Goal: Task Accomplishment & Management: Complete application form

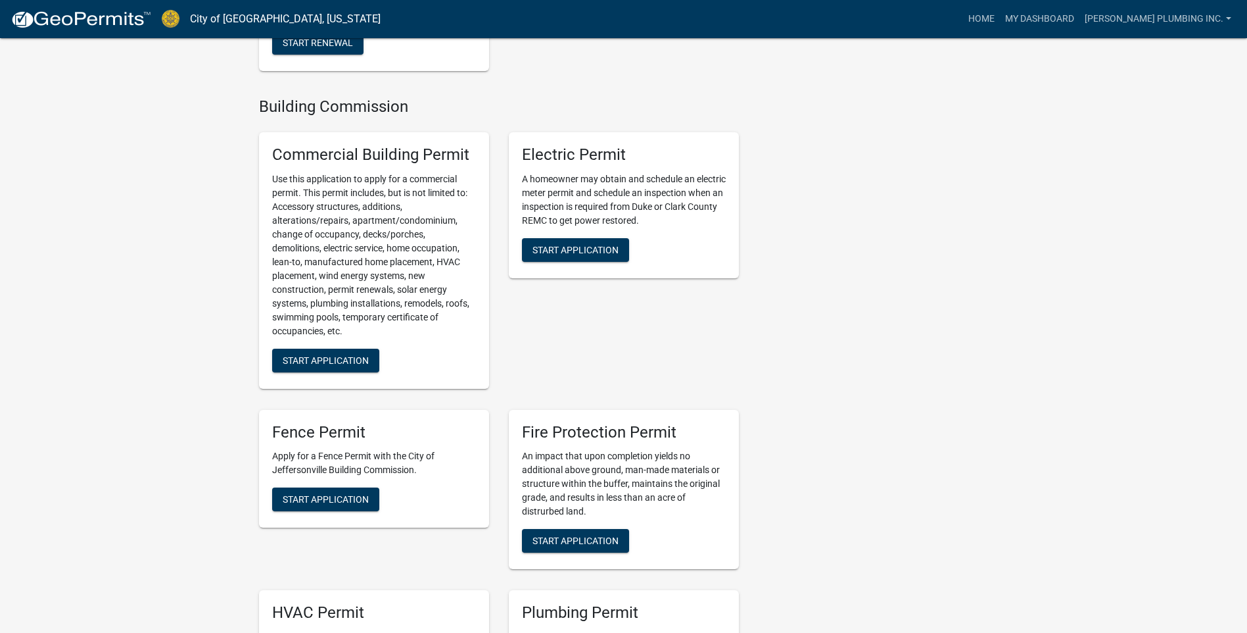
scroll to position [658, 0]
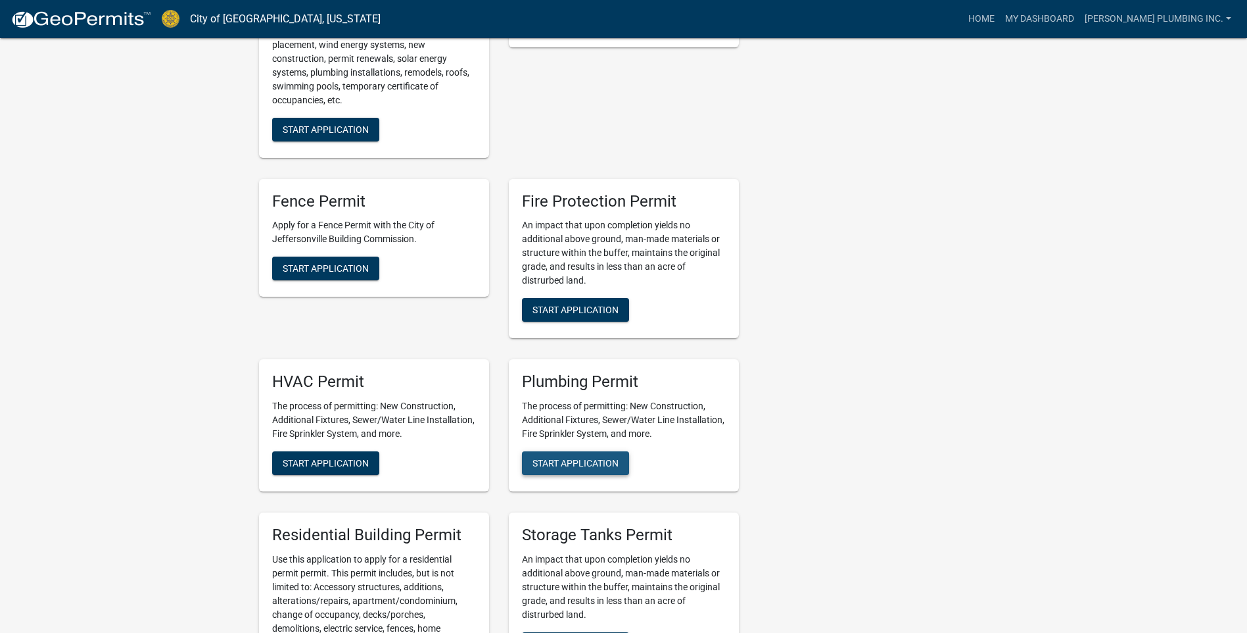
click at [565, 458] on span "Start Application" at bounding box center [576, 463] width 86 height 11
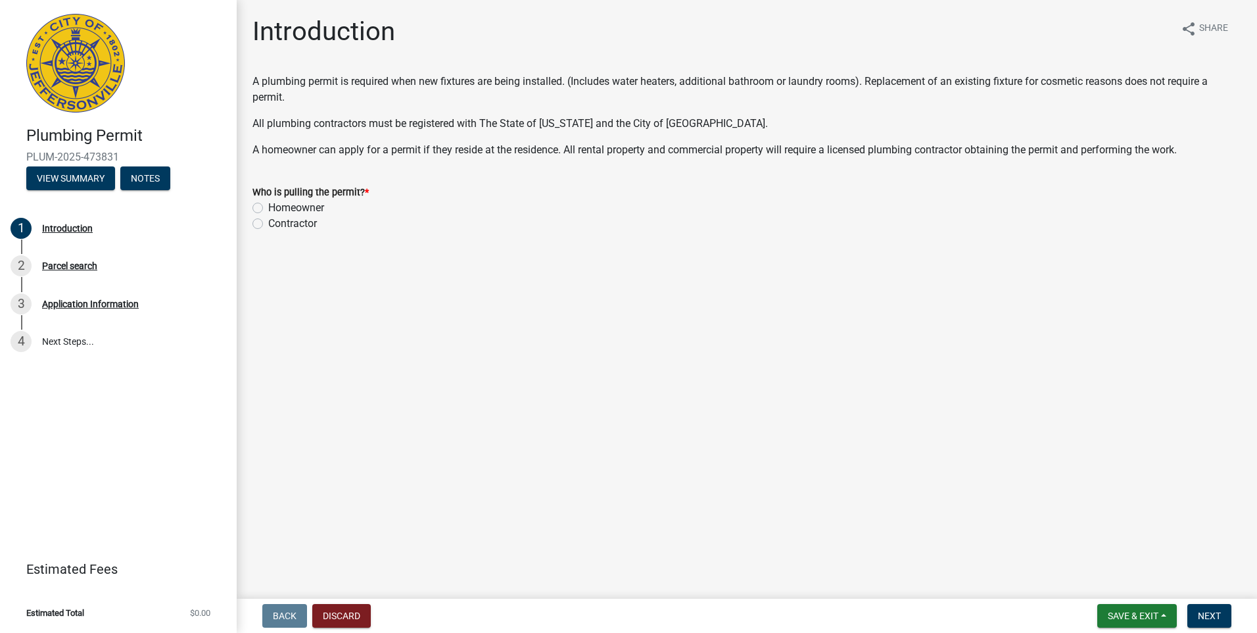
drag, startPoint x: 257, startPoint y: 226, endPoint x: 306, endPoint y: 248, distance: 54.1
click at [268, 226] on label "Contractor" at bounding box center [292, 224] width 49 height 16
click at [268, 224] on input "Contractor" at bounding box center [272, 220] width 9 height 9
radio input "true"
click at [1214, 619] on span "Next" at bounding box center [1209, 615] width 23 height 11
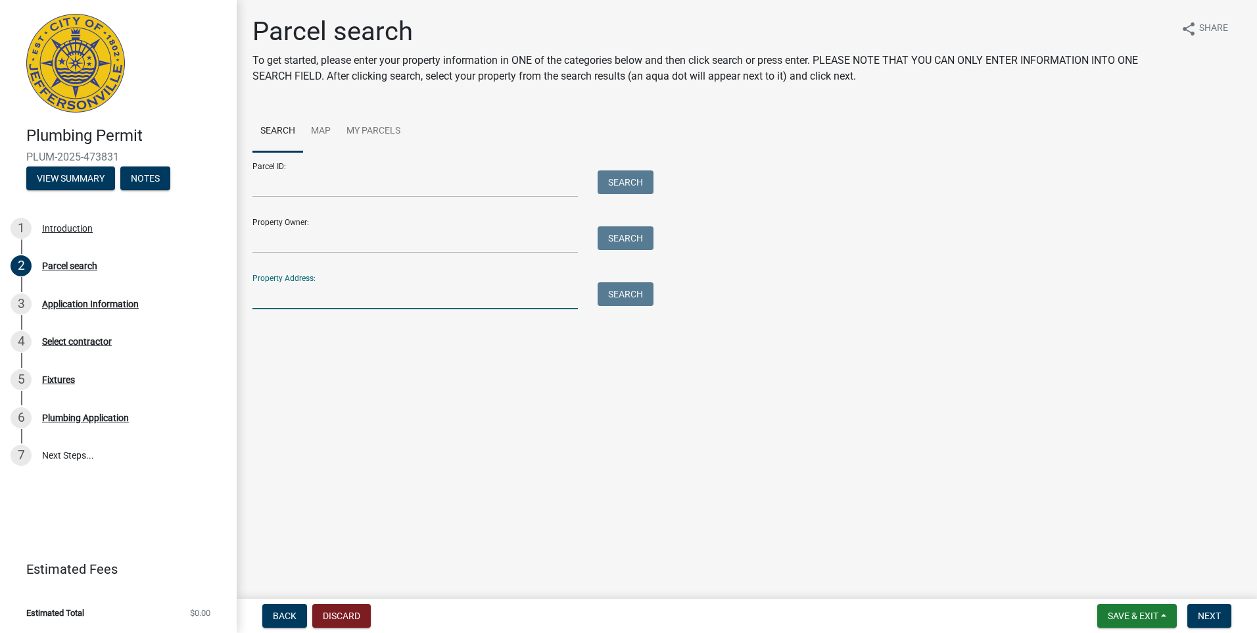
click at [275, 296] on input "Property Address:" at bounding box center [414, 295] width 325 height 27
click at [627, 300] on button "Search" at bounding box center [626, 294] width 56 height 24
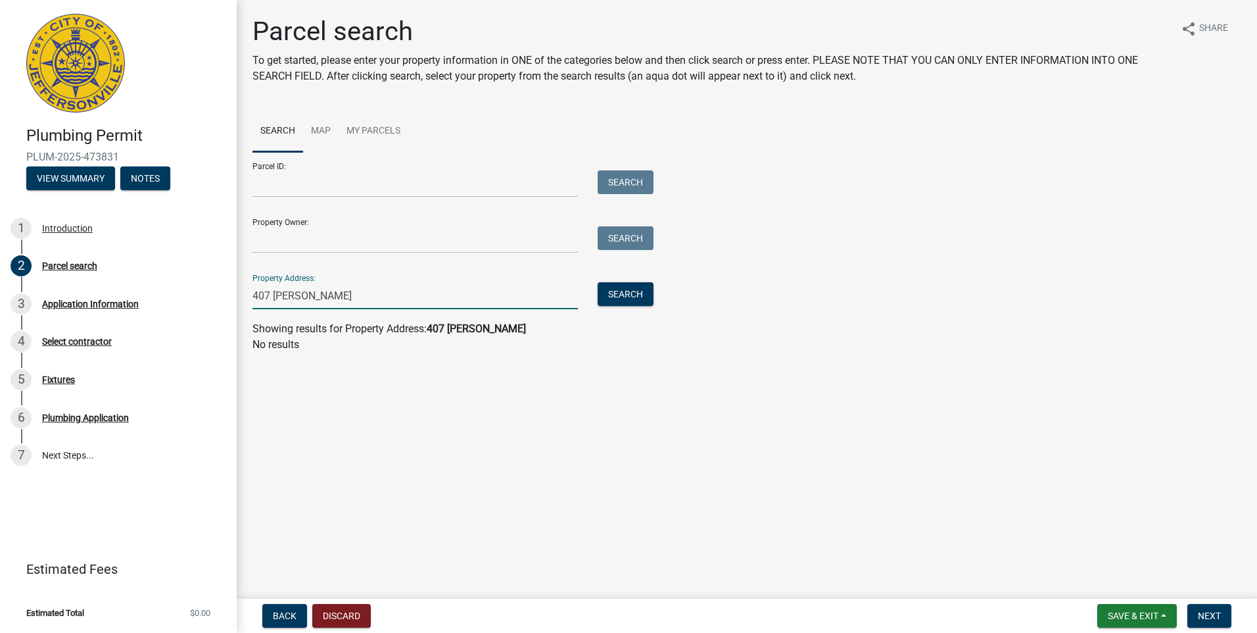
click at [344, 300] on input "407 [PERSON_NAME]" at bounding box center [414, 295] width 325 height 27
click at [306, 293] on input "407 [PERSON_NAME]" at bounding box center [414, 295] width 325 height 27
click at [333, 293] on input "407 [PERSON_NAME]" at bounding box center [414, 295] width 325 height 27
type input "407 [PERSON_NAME]"
click at [619, 299] on button "Search" at bounding box center [626, 294] width 56 height 24
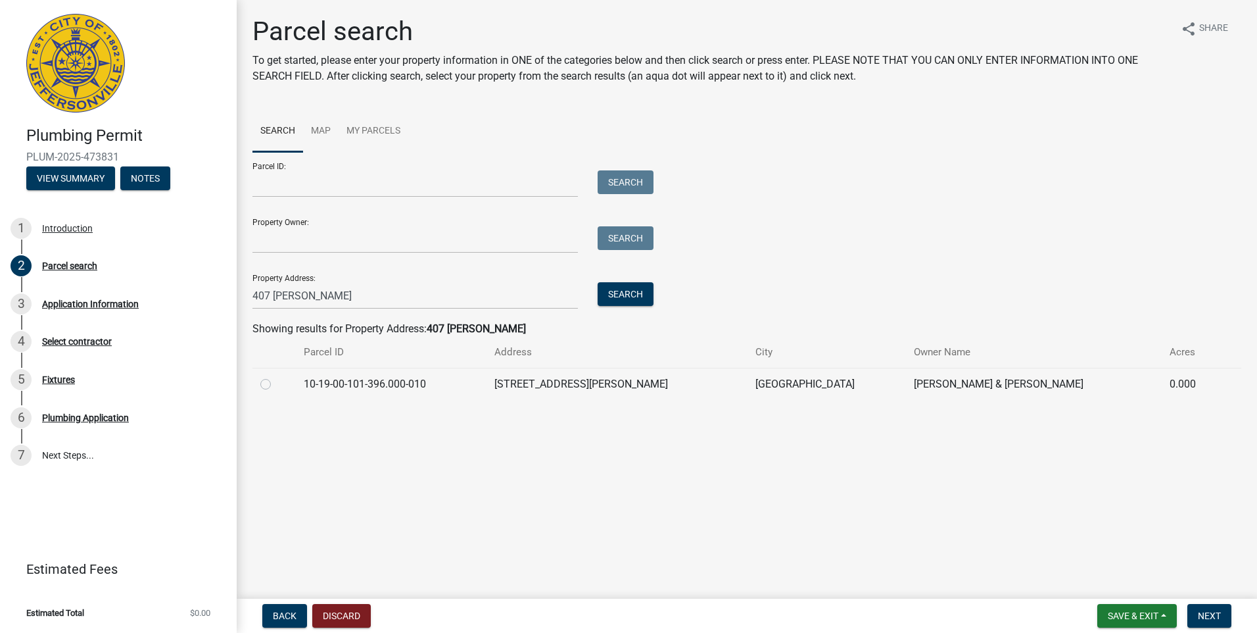
click at [260, 382] on td at bounding box center [273, 384] width 43 height 32
click at [276, 376] on label at bounding box center [276, 376] width 0 height 0
click at [276, 383] on input "radio" at bounding box center [280, 380] width 9 height 9
radio input "true"
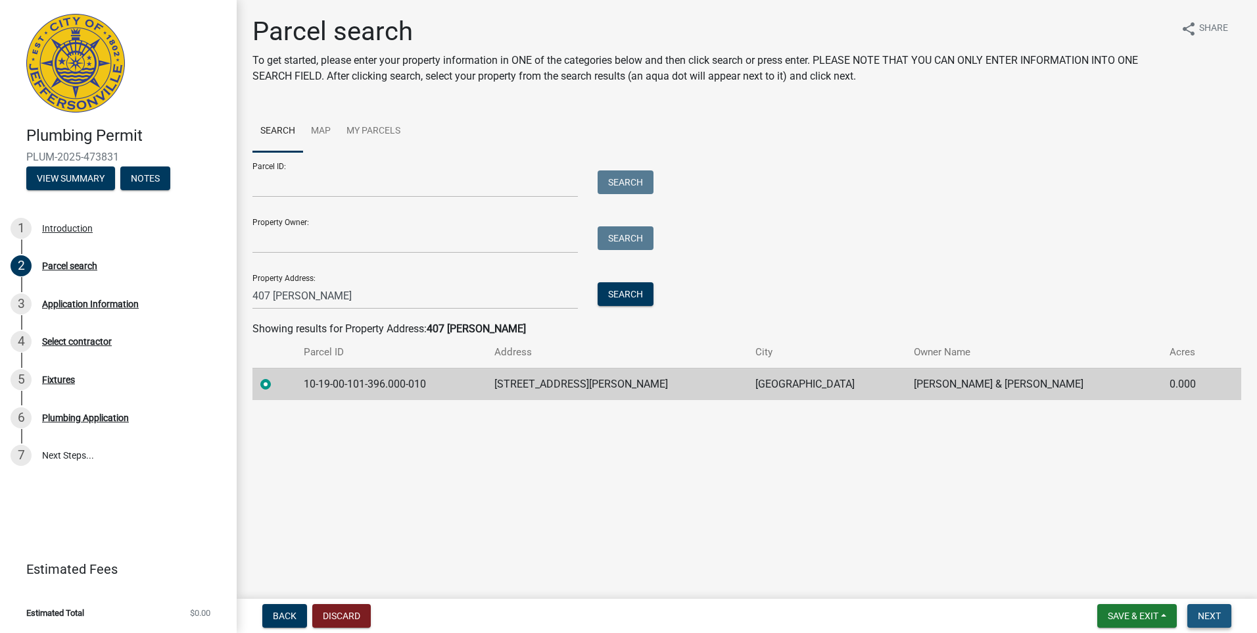
click at [1202, 618] on span "Next" at bounding box center [1209, 615] width 23 height 11
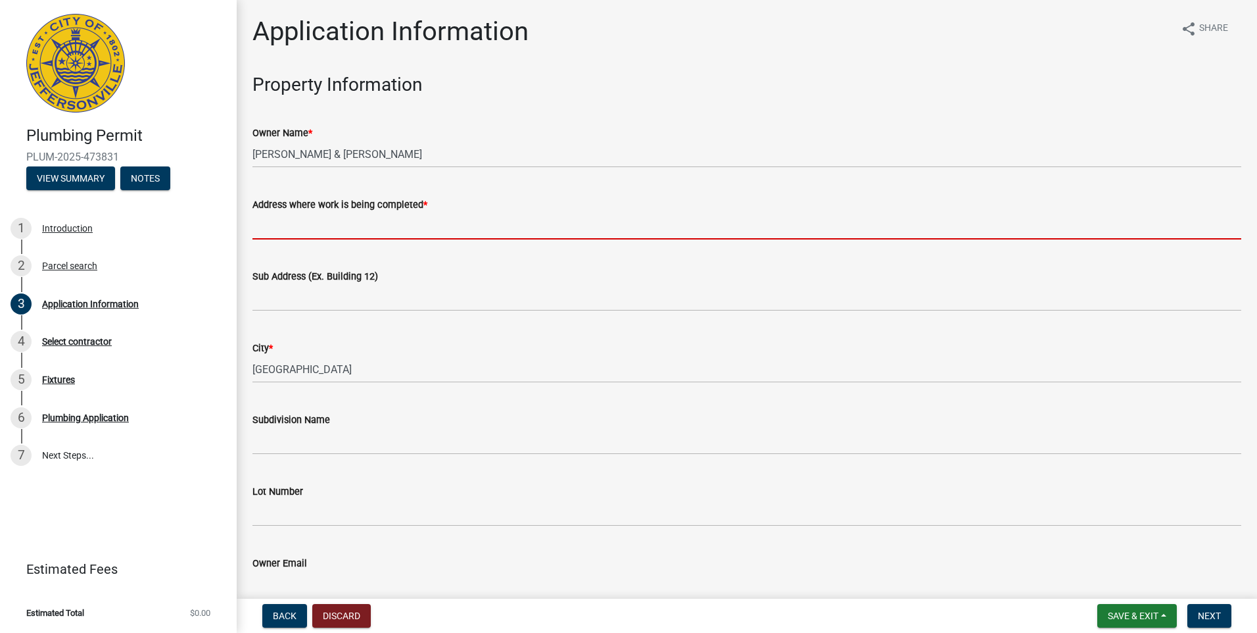
click at [289, 229] on input "Address where work is being completed *" at bounding box center [746, 225] width 989 height 27
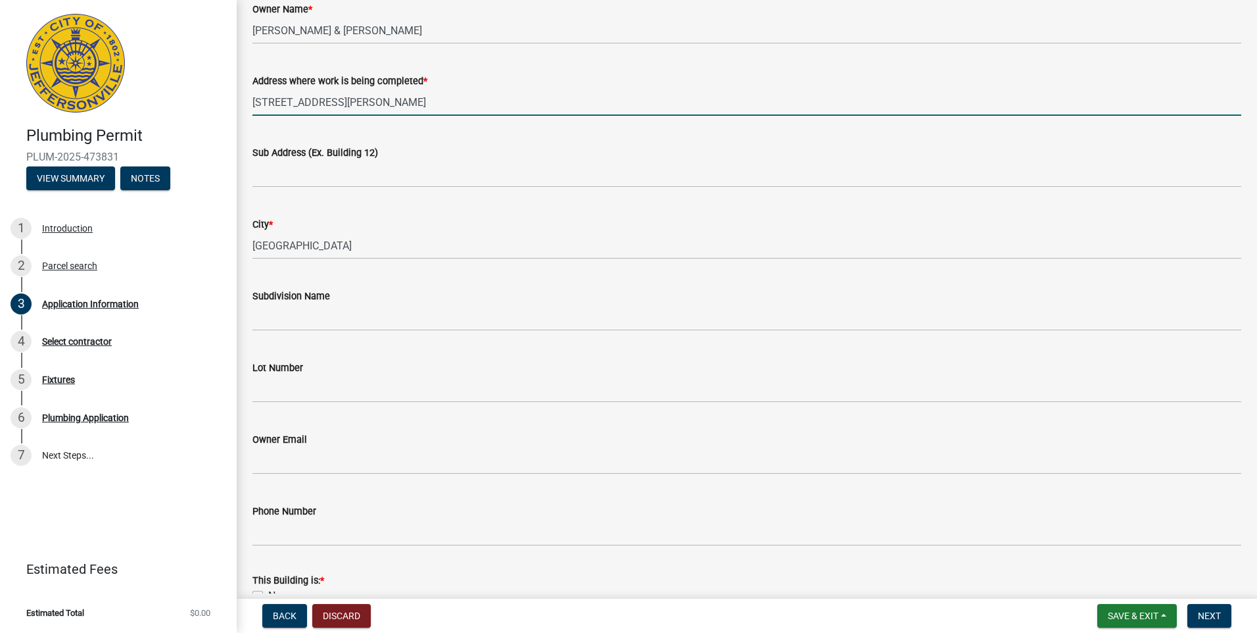
scroll to position [329, 0]
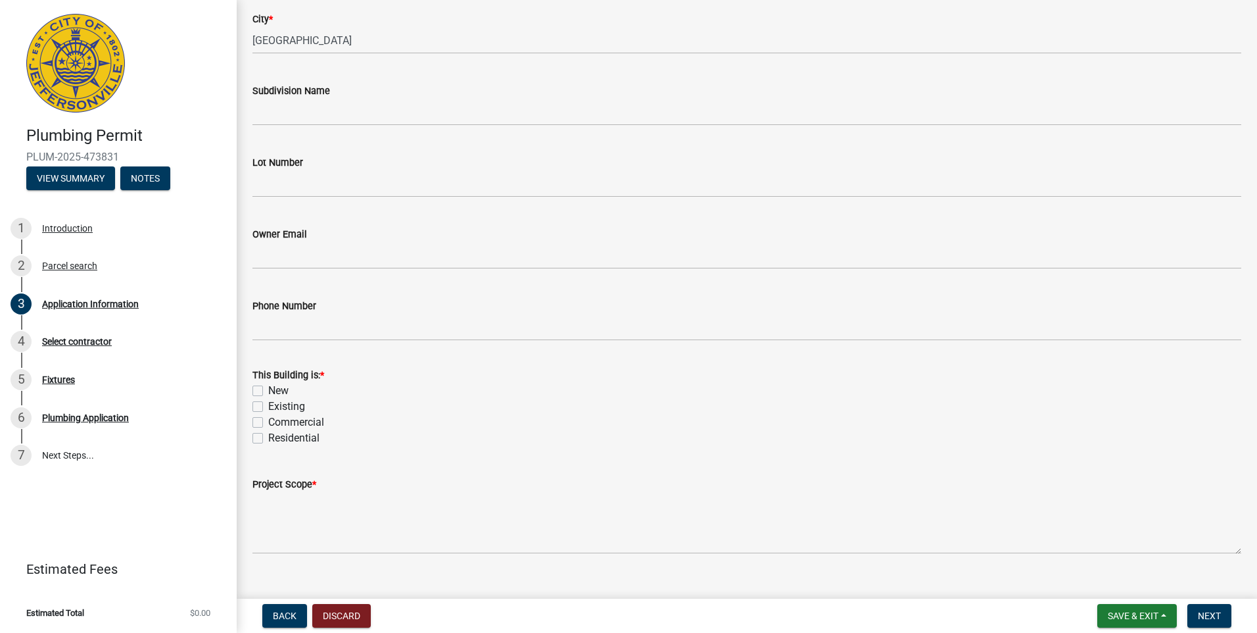
type input "[STREET_ADDRESS][PERSON_NAME]"
click at [268, 408] on label "Existing" at bounding box center [286, 406] width 37 height 16
click at [268, 407] on input "Existing" at bounding box center [272, 402] width 9 height 9
checkbox input "true"
checkbox input "false"
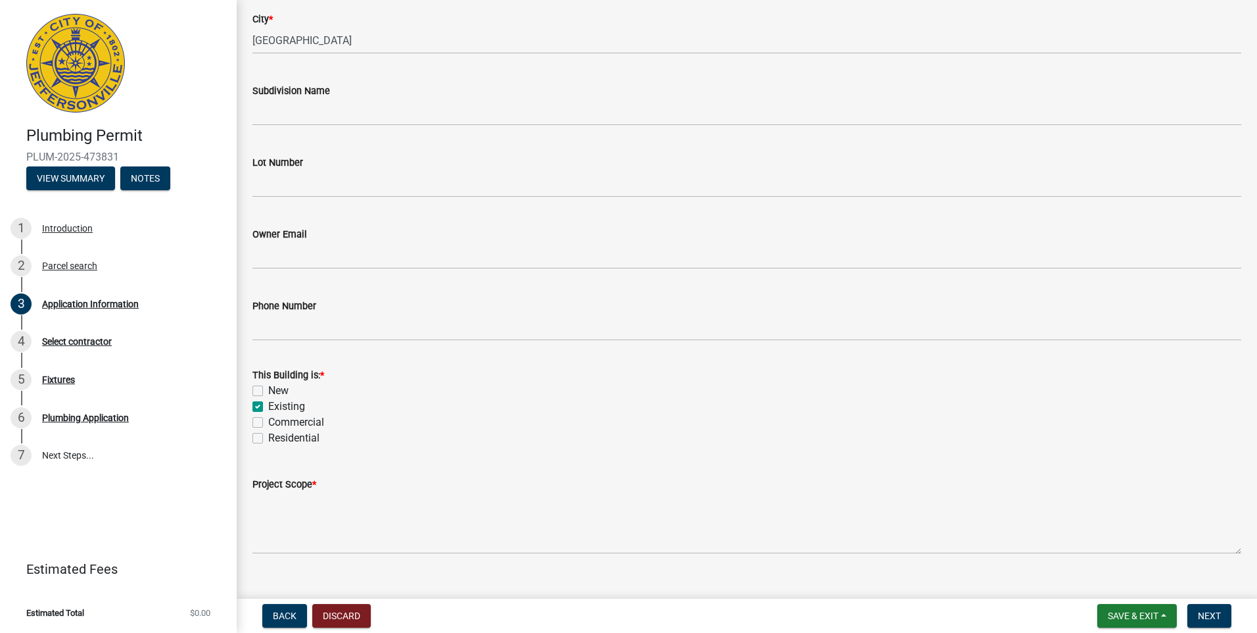
checkbox input "true"
checkbox input "false"
drag, startPoint x: 256, startPoint y: 436, endPoint x: 283, endPoint y: 412, distance: 35.9
click at [268, 436] on label "Residential" at bounding box center [293, 438] width 51 height 16
click at [268, 436] on input "Residential" at bounding box center [272, 434] width 9 height 9
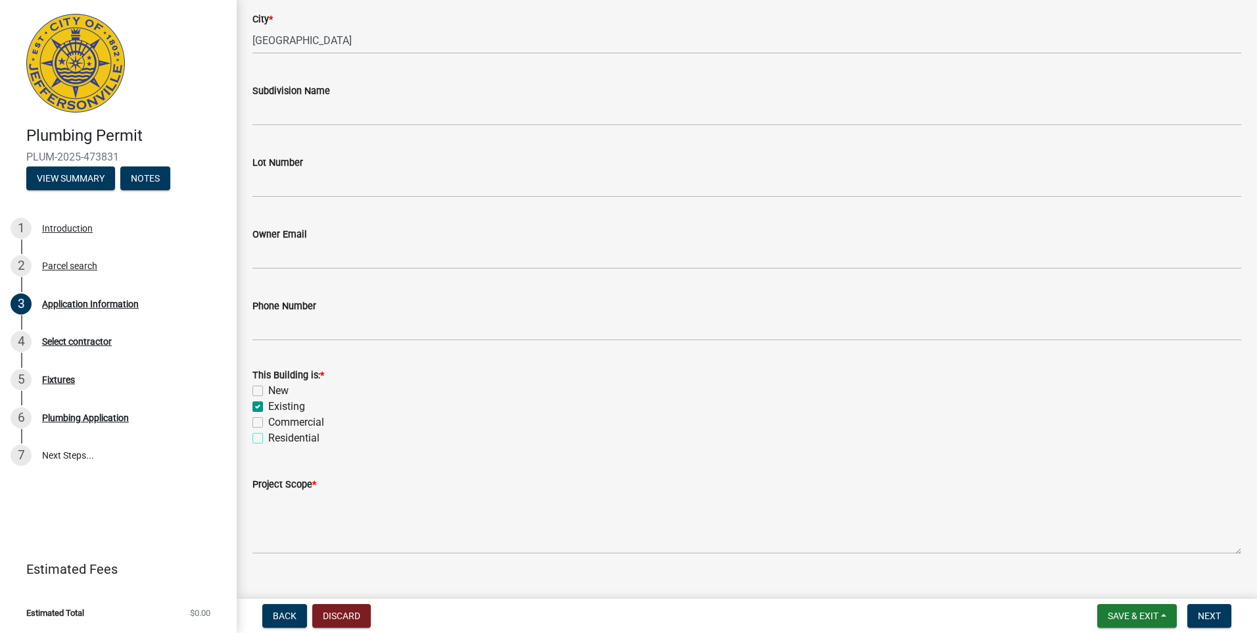
checkbox input "true"
checkbox input "false"
checkbox input "true"
checkbox input "false"
checkbox input "true"
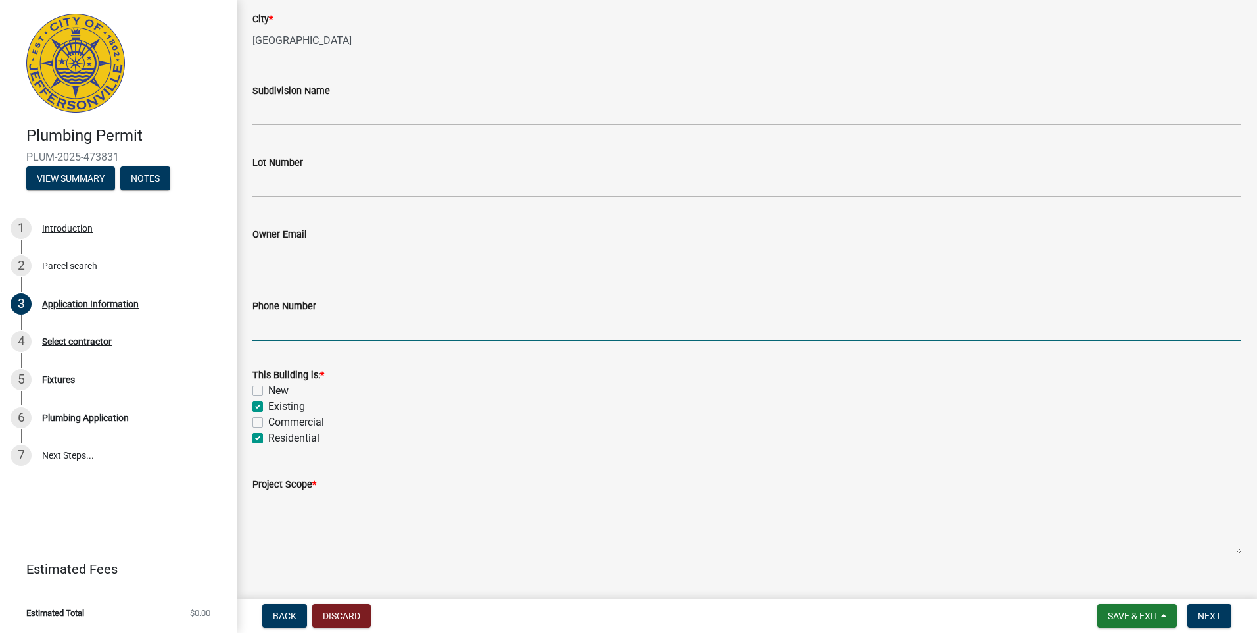
click at [269, 323] on input "Phone Number" at bounding box center [746, 327] width 989 height 27
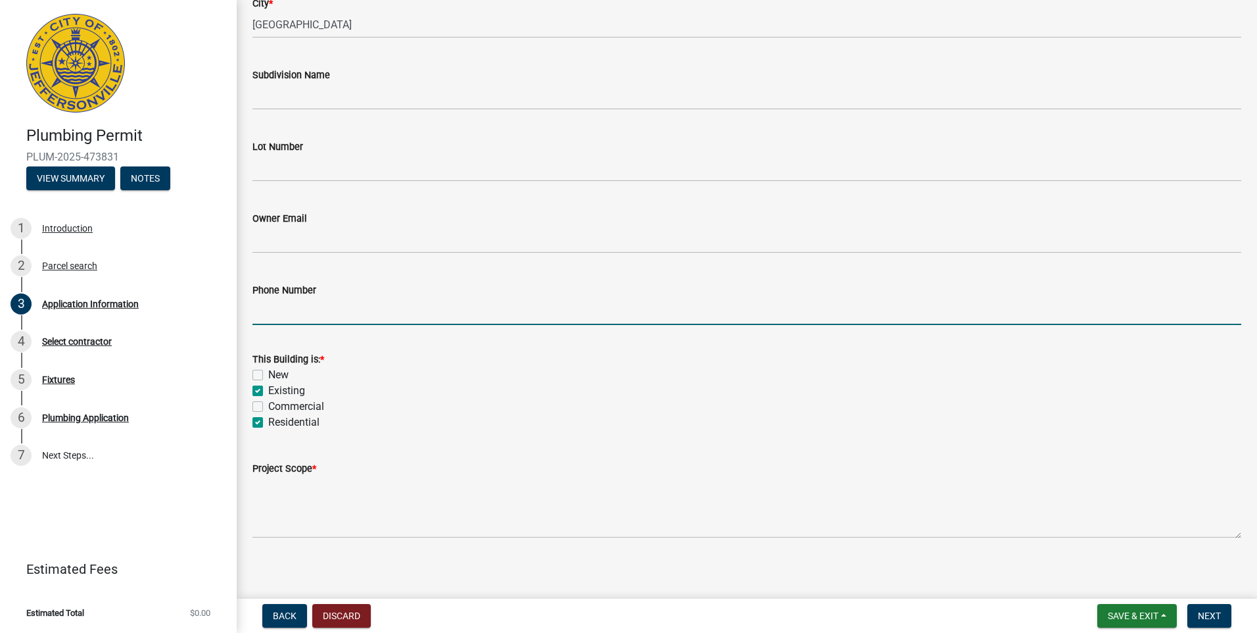
scroll to position [351, 0]
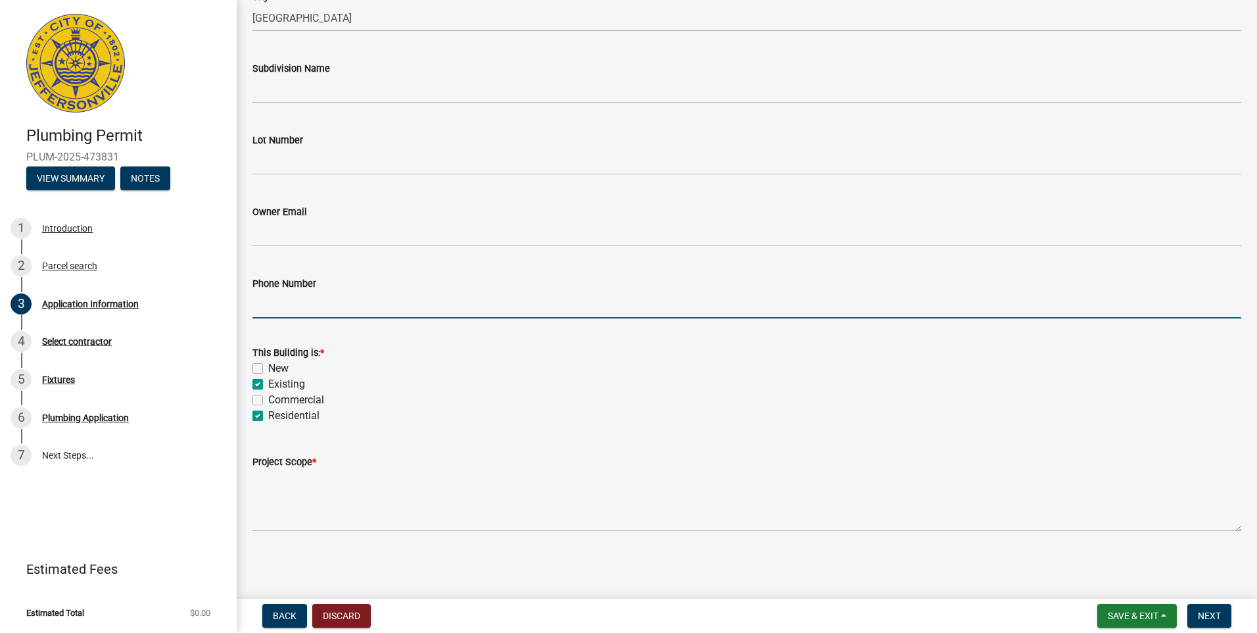
click at [649, 455] on div "Project Scope *" at bounding box center [746, 462] width 989 height 16
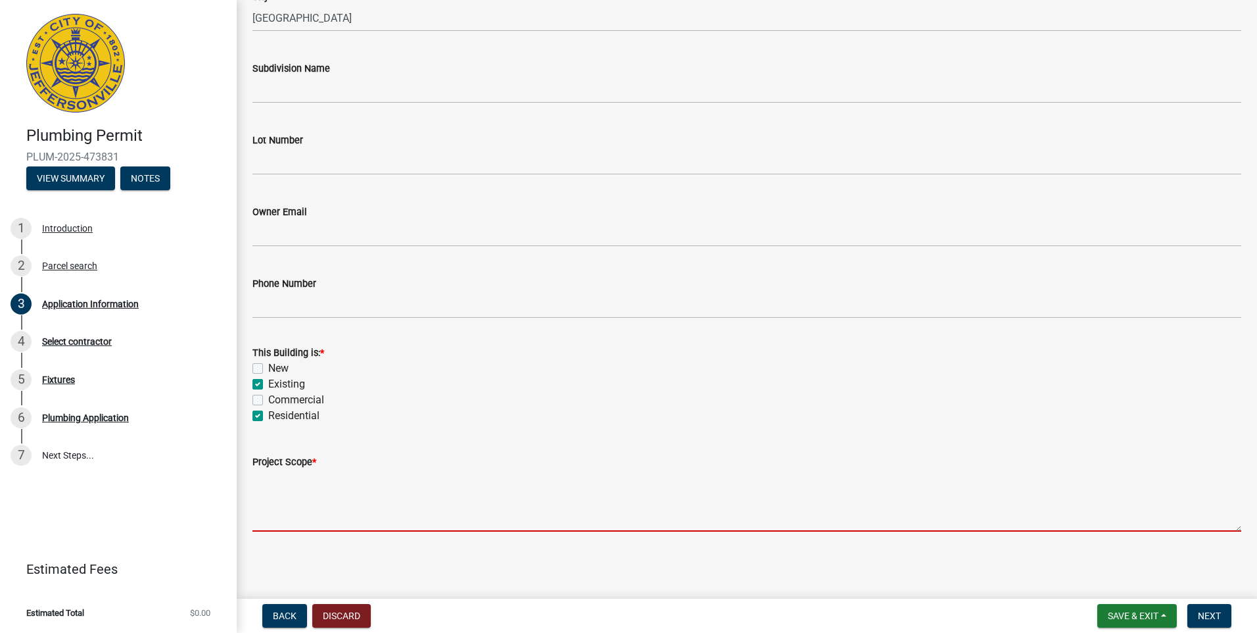
click at [284, 510] on textarea "Project Scope *" at bounding box center [746, 500] width 989 height 62
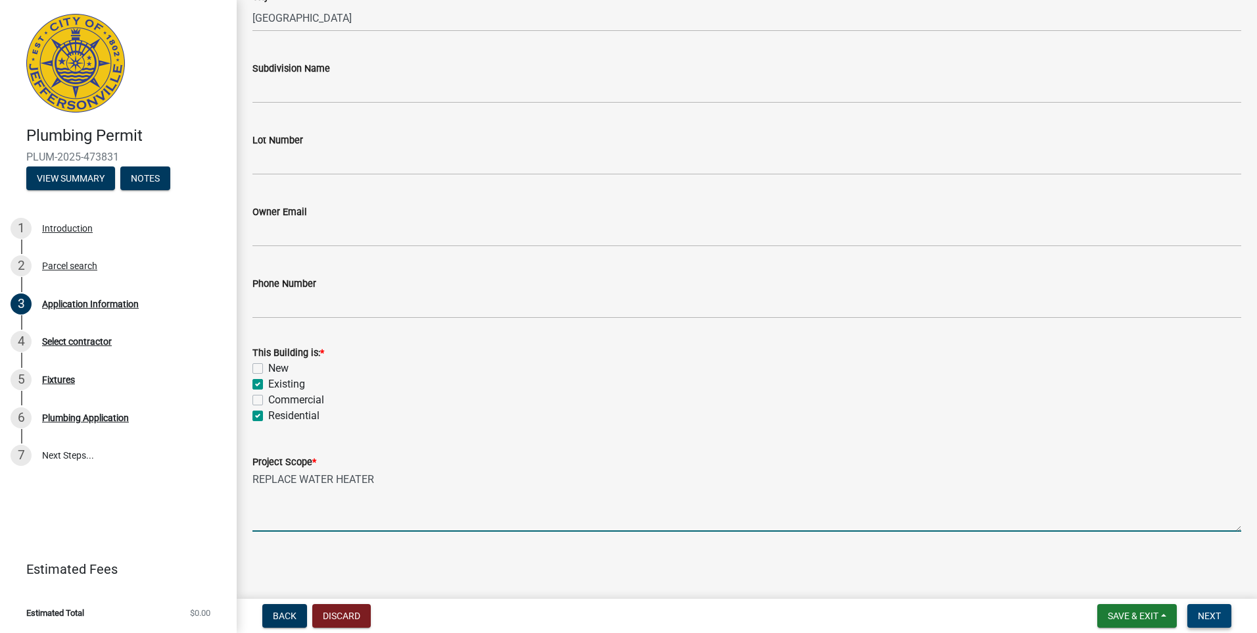
type textarea "REPLACE WATER HEATER"
click at [1220, 619] on span "Next" at bounding box center [1209, 615] width 23 height 11
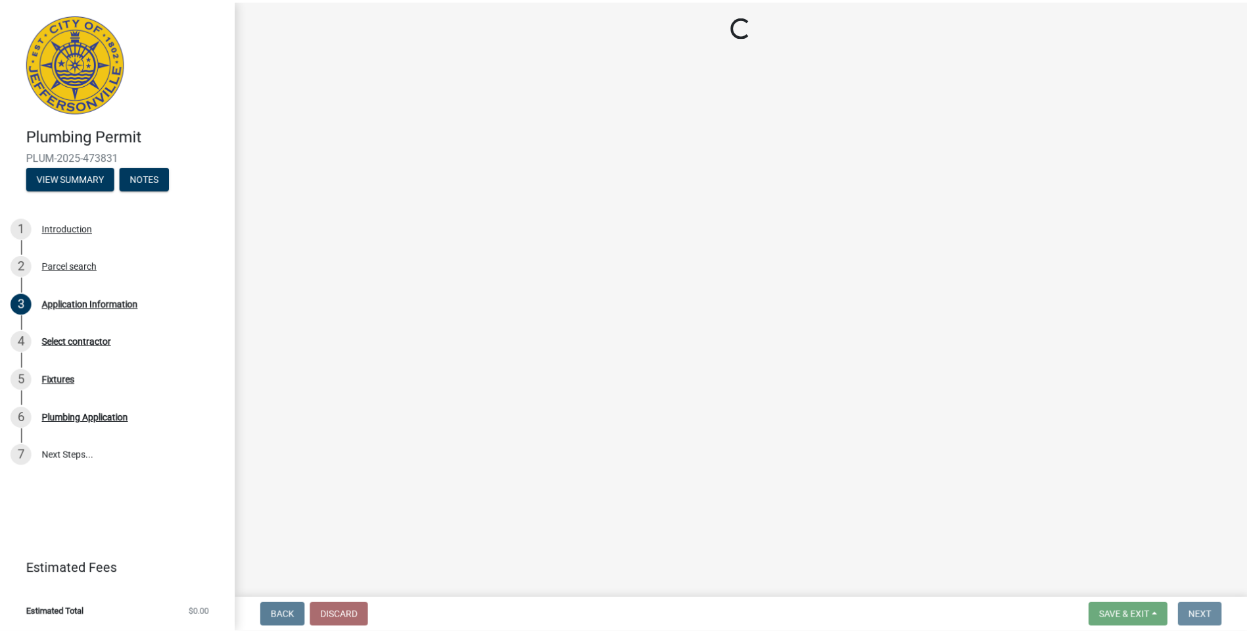
scroll to position [0, 0]
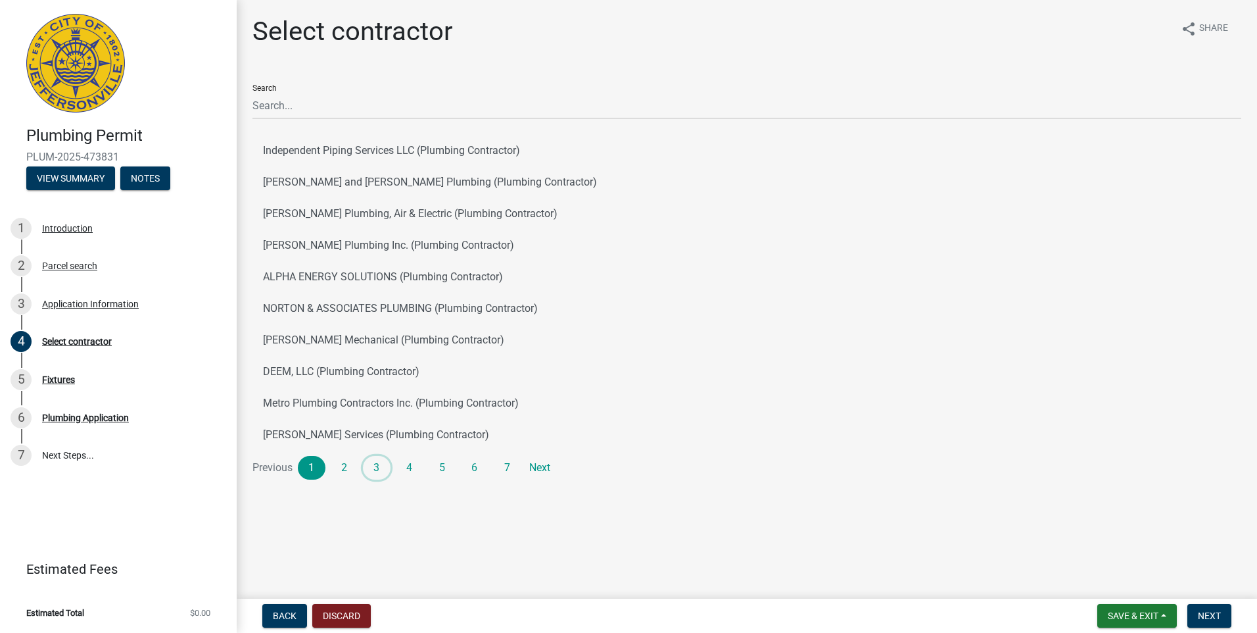
click at [378, 466] on link "3" at bounding box center [377, 468] width 28 height 24
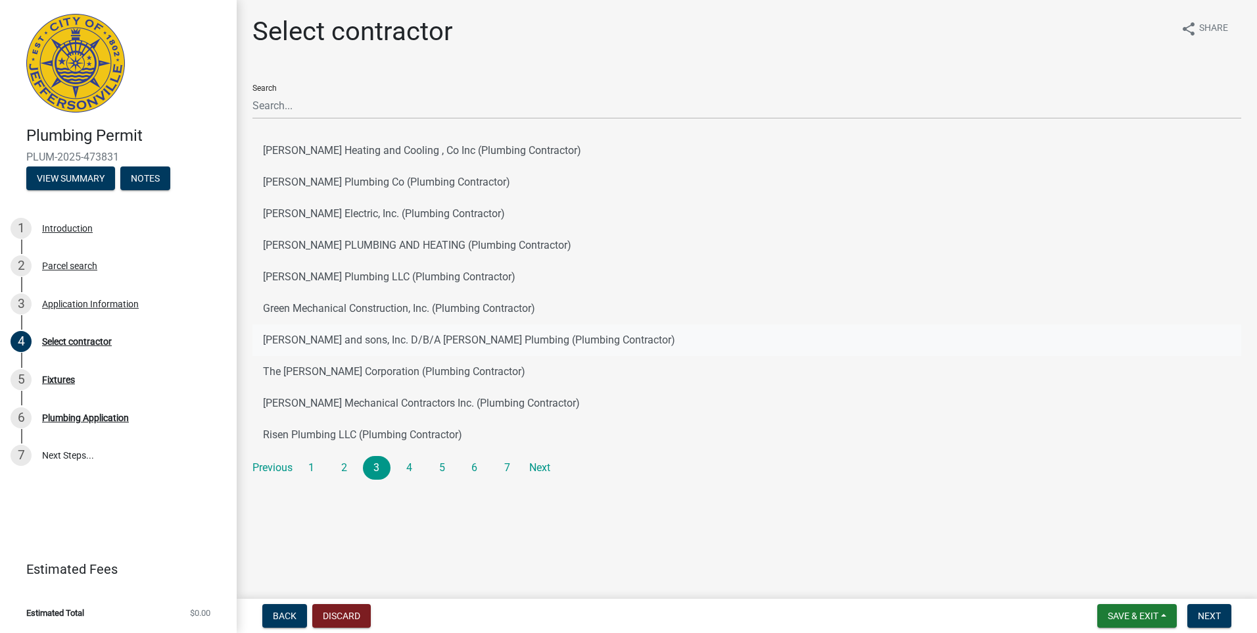
click at [347, 338] on button "[PERSON_NAME] and sons, Inc. D/B/A [PERSON_NAME] Plumbing (Plumbing Contractor)" at bounding box center [746, 340] width 989 height 32
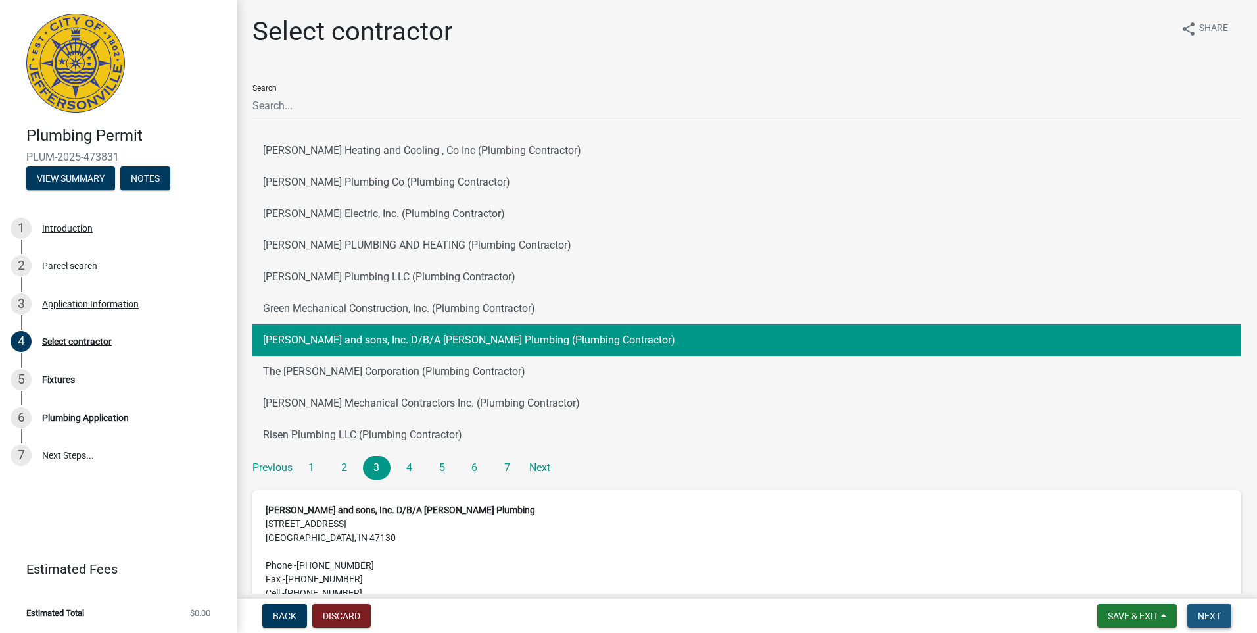
click at [1207, 616] on span "Next" at bounding box center [1209, 615] width 23 height 11
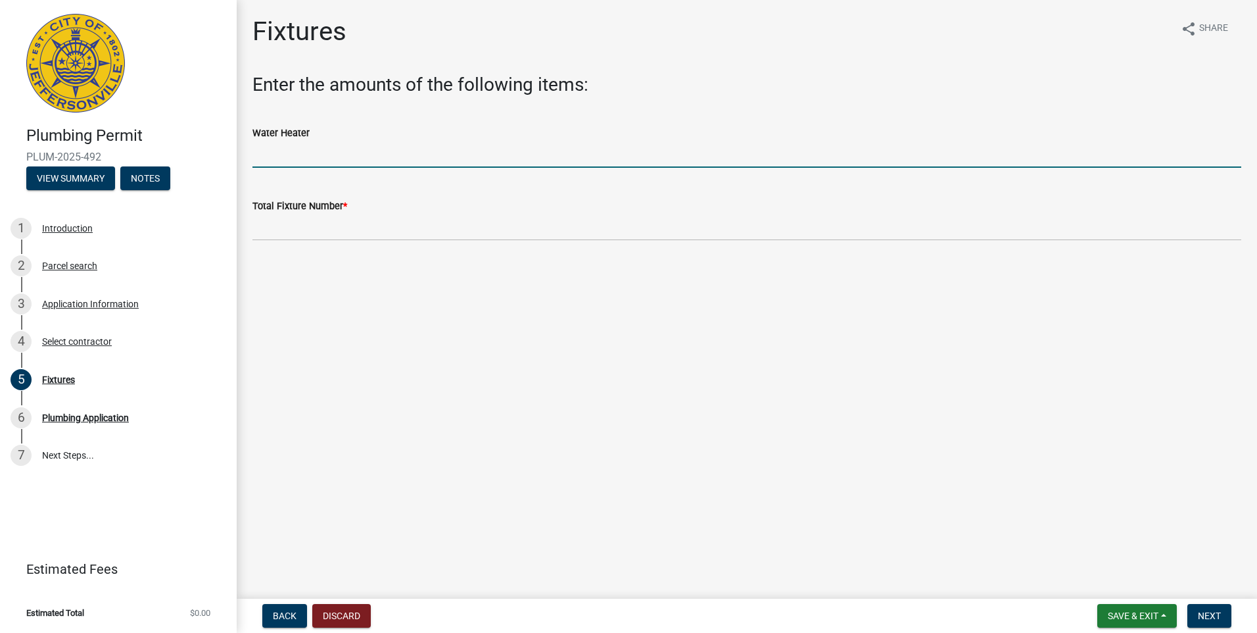
click at [304, 162] on input "text" at bounding box center [746, 154] width 989 height 27
type input "1"
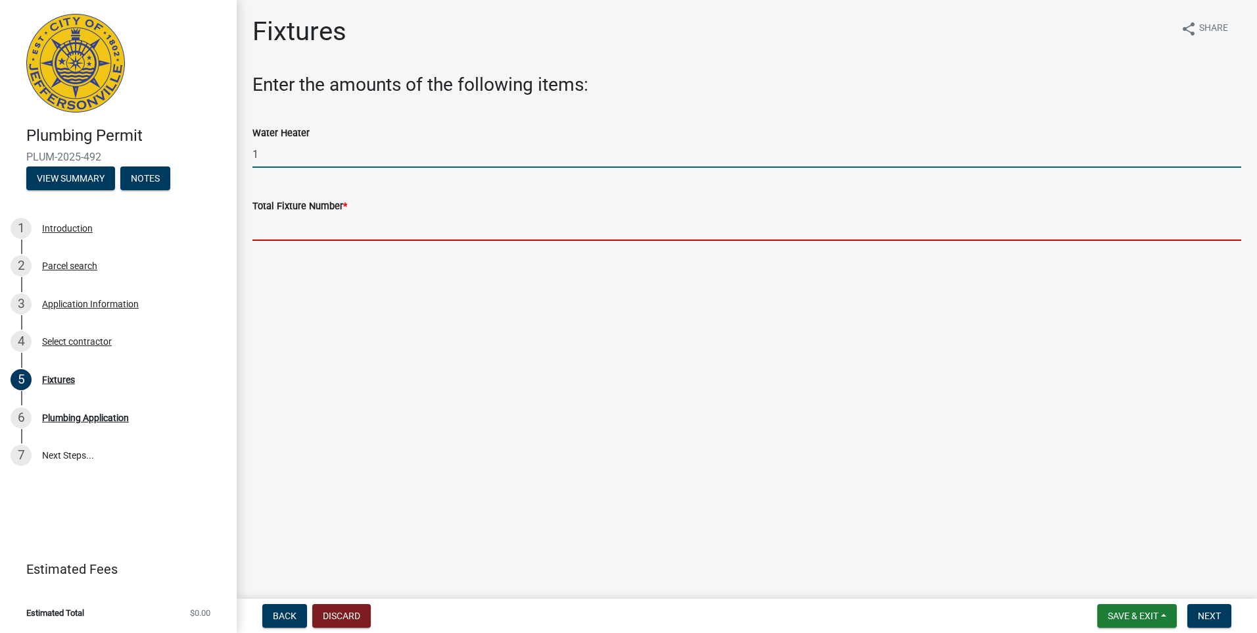
type input "1"
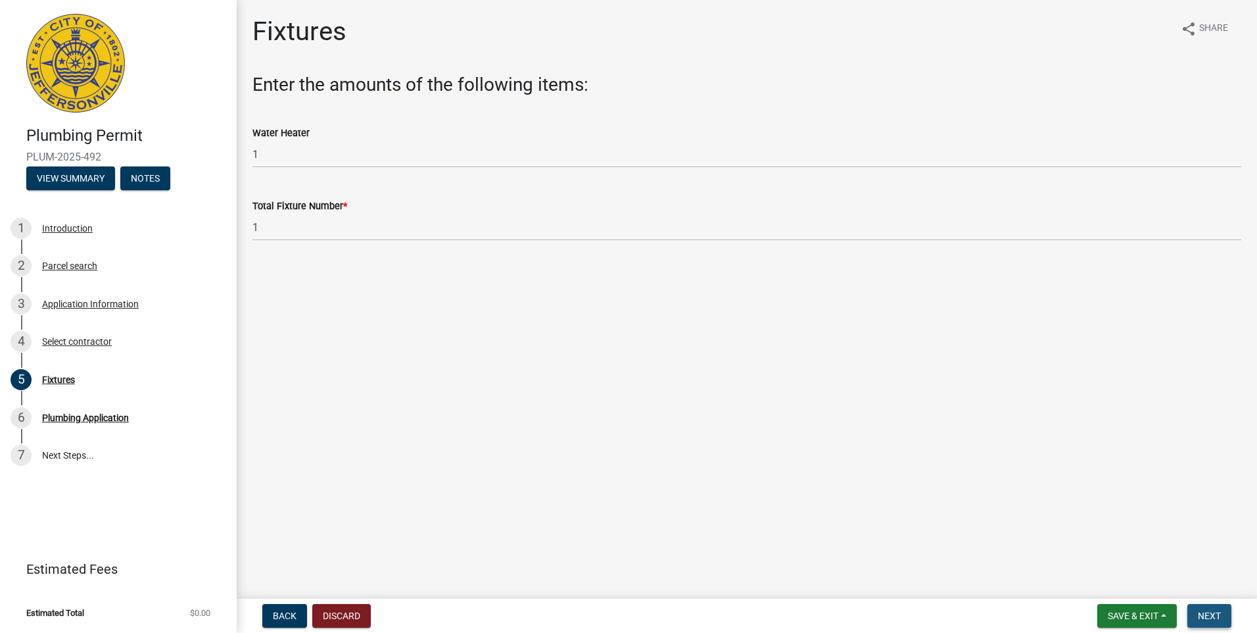
click at [1204, 609] on button "Next" at bounding box center [1209, 616] width 44 height 24
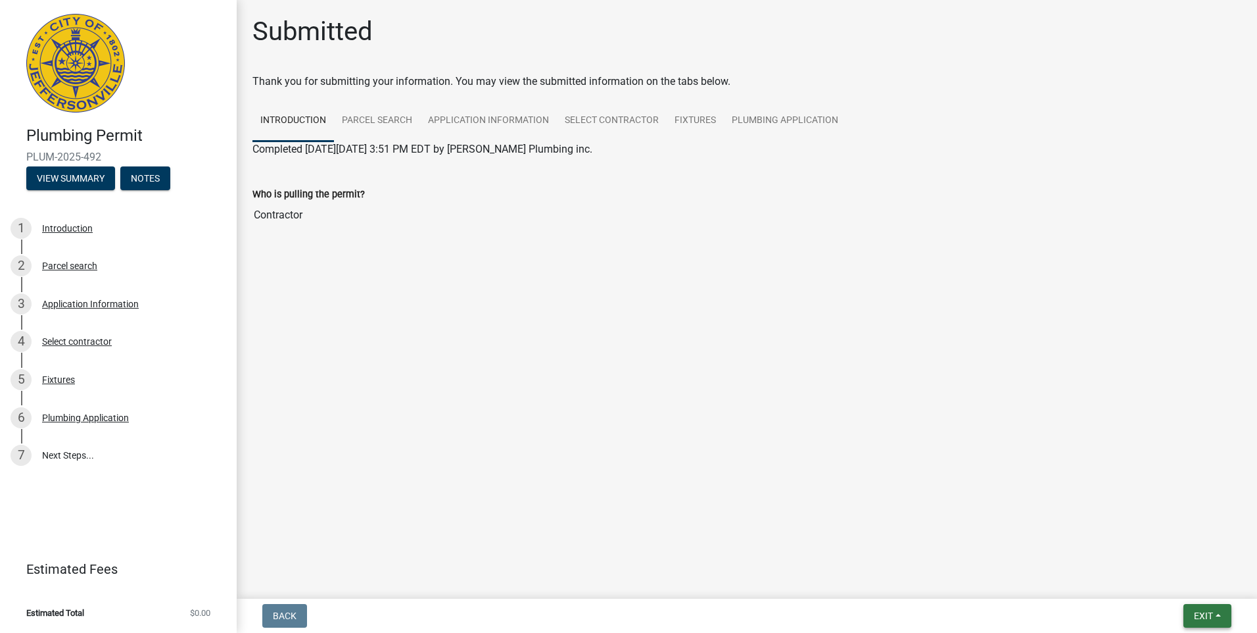
click at [1202, 615] on span "Exit" at bounding box center [1203, 615] width 19 height 11
click at [1166, 577] on button "Save & Exit" at bounding box center [1178, 581] width 105 height 32
